Goal: Information Seeking & Learning: Learn about a topic

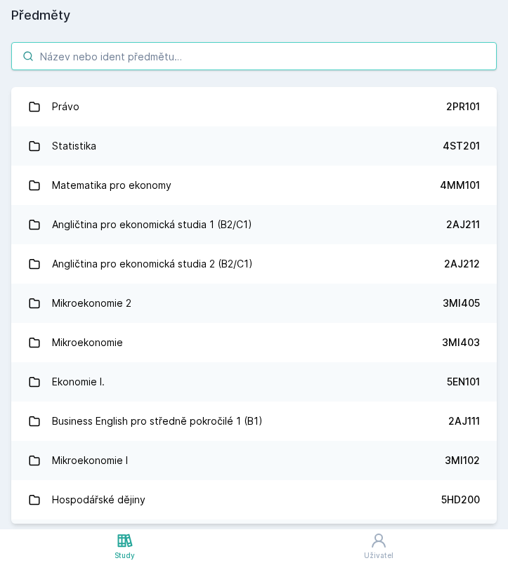
click at [103, 55] on input "search" at bounding box center [253, 56] width 485 height 28
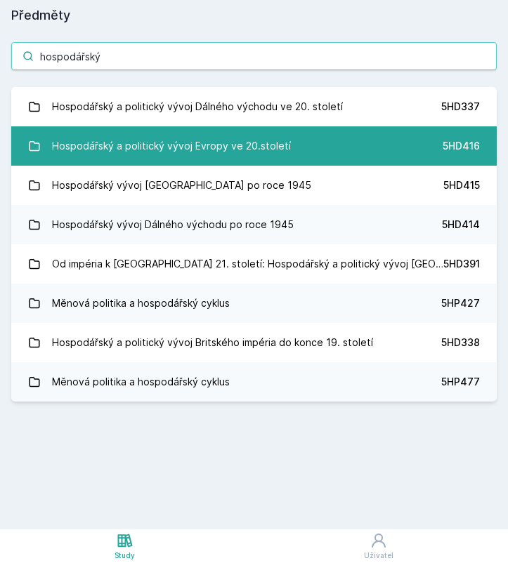
type input "hospodářský"
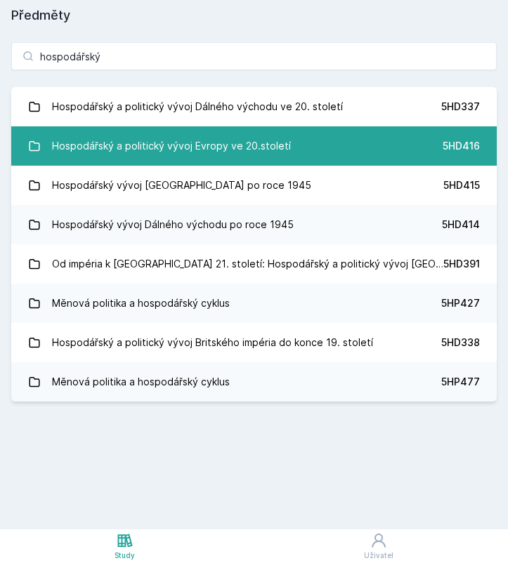
click at [152, 143] on div "Hospodářský a politický vývoj Evropy ve 20.století" at bounding box center [171, 146] width 239 height 28
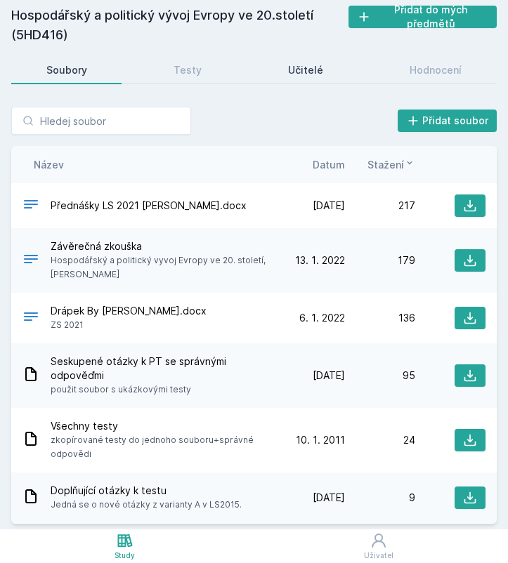
click at [309, 74] on div "Učitelé" at bounding box center [305, 70] width 35 height 14
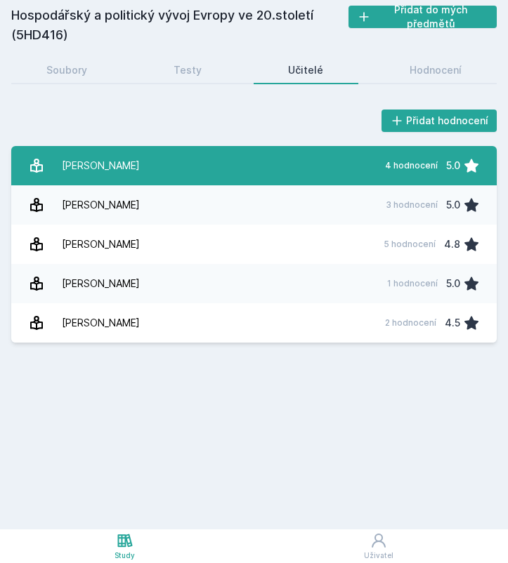
click at [228, 166] on link "[PERSON_NAME] 4 hodnocení 5.0" at bounding box center [253, 165] width 485 height 39
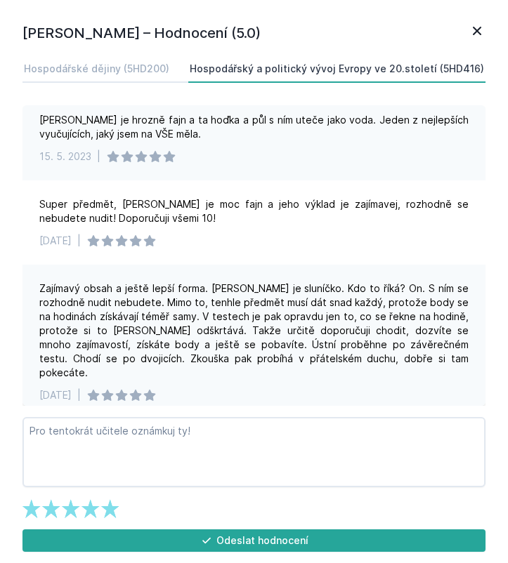
scroll to position [93, 0]
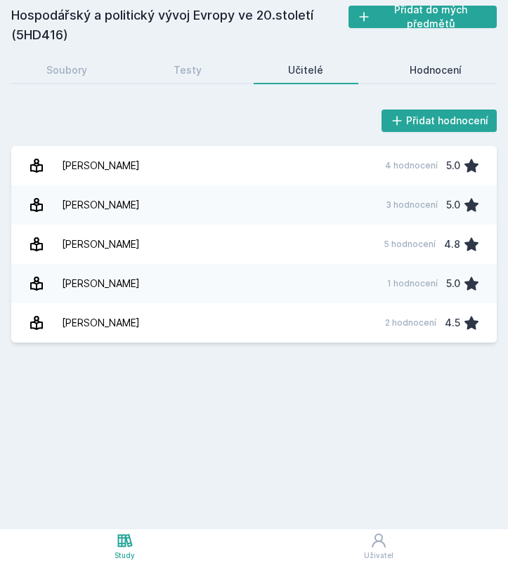
click at [440, 72] on div "Hodnocení" at bounding box center [436, 70] width 52 height 14
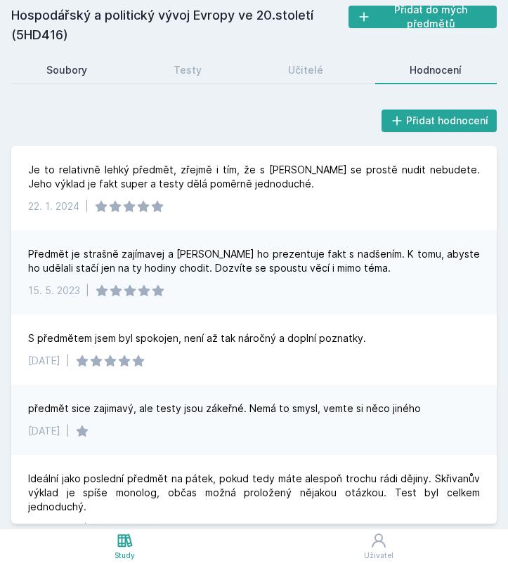
click at [93, 60] on link "Soubory" at bounding box center [66, 70] width 110 height 28
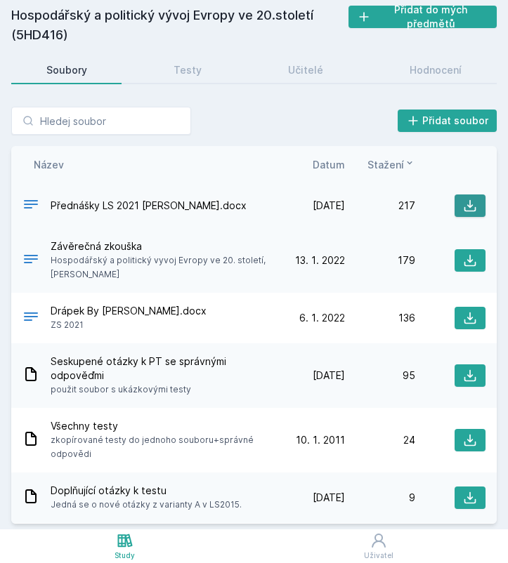
click at [457, 207] on button at bounding box center [469, 206] width 31 height 22
